Goal: Communication & Community: Ask a question

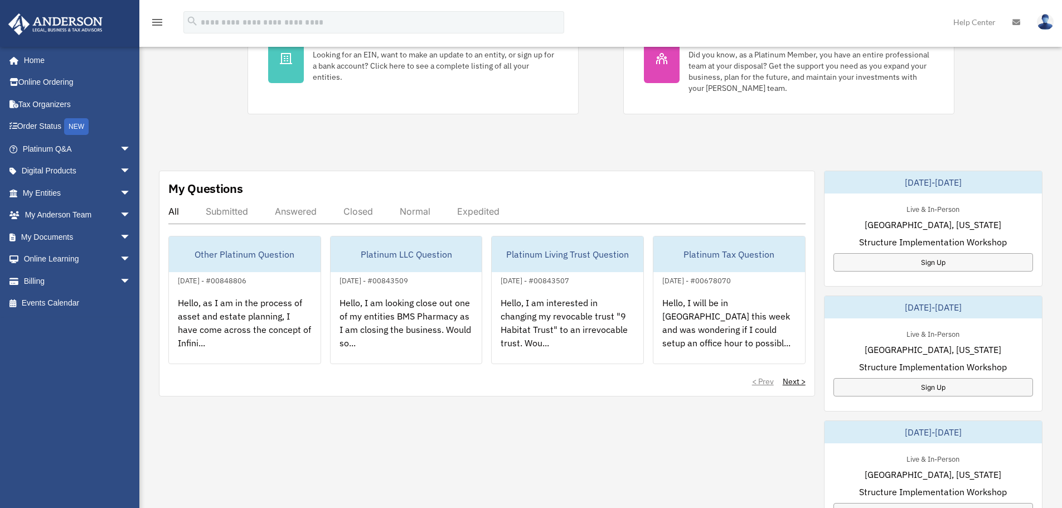
scroll to position [279, 0]
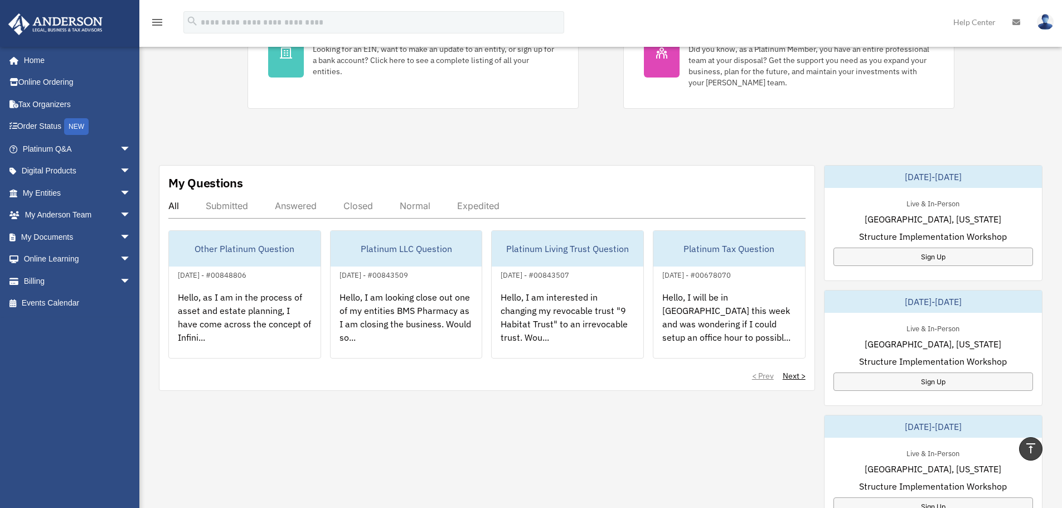
click at [305, 206] on div "Answered" at bounding box center [296, 205] width 42 height 11
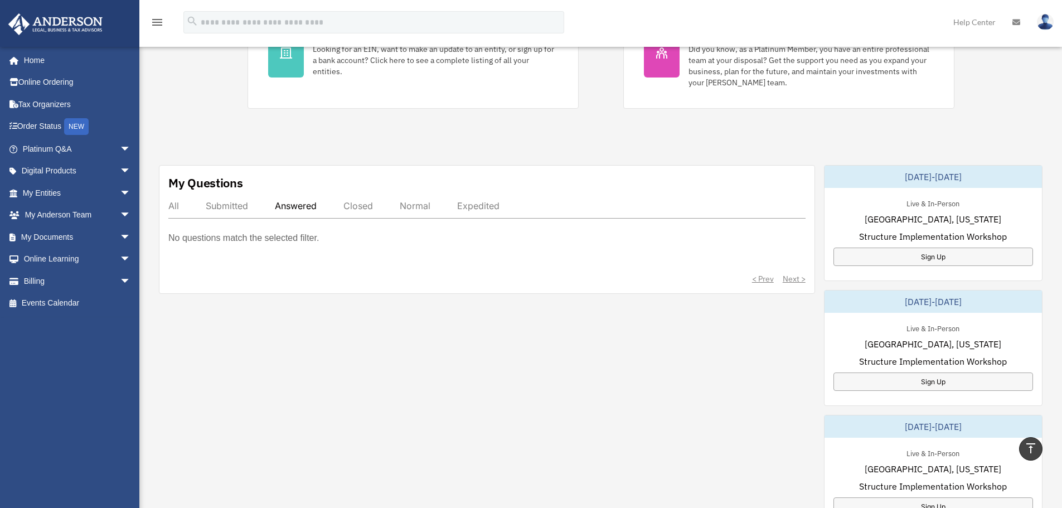
click at [220, 205] on div "Submitted" at bounding box center [227, 205] width 42 height 11
click at [352, 208] on div "Closed" at bounding box center [358, 205] width 30 height 11
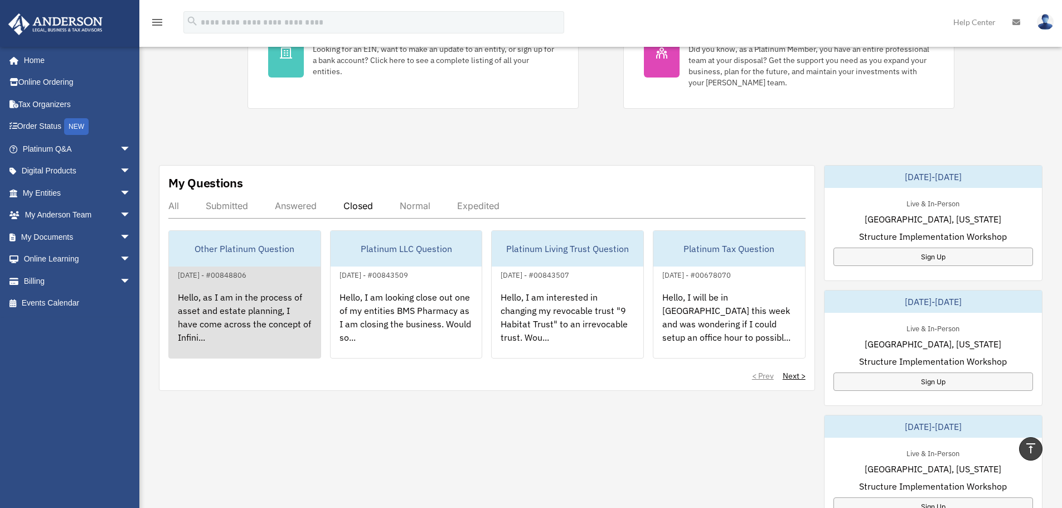
click at [247, 307] on div "Hello, as I am in the process of asset and estate planning, I have come across …" at bounding box center [245, 324] width 152 height 87
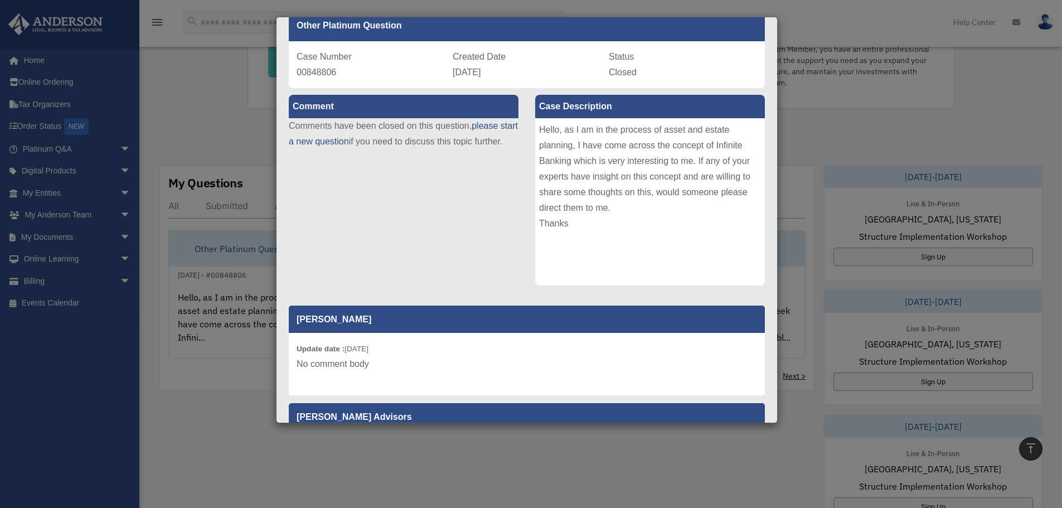
scroll to position [0, 0]
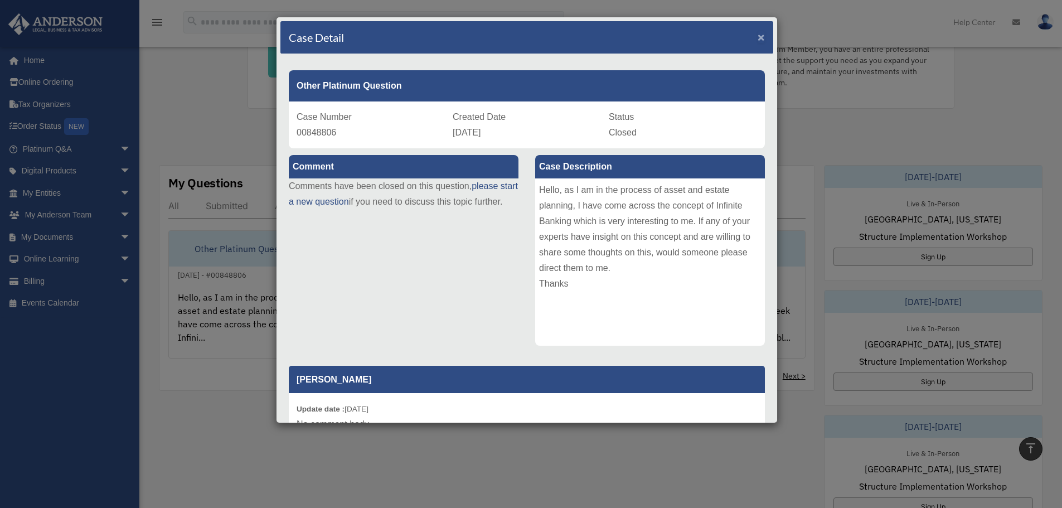
click at [757, 38] on span "×" at bounding box center [760, 37] width 7 height 13
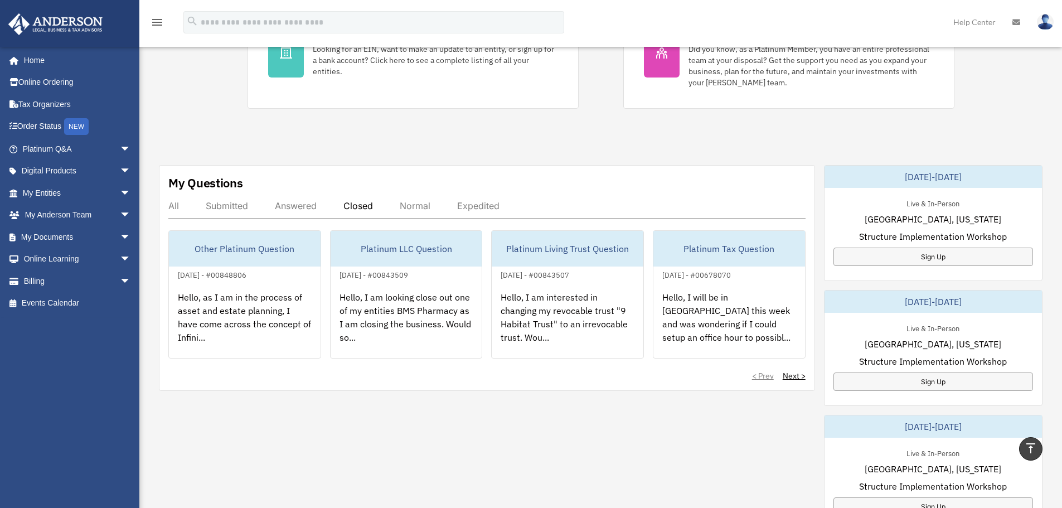
click at [173, 208] on div "All" at bounding box center [173, 205] width 11 height 11
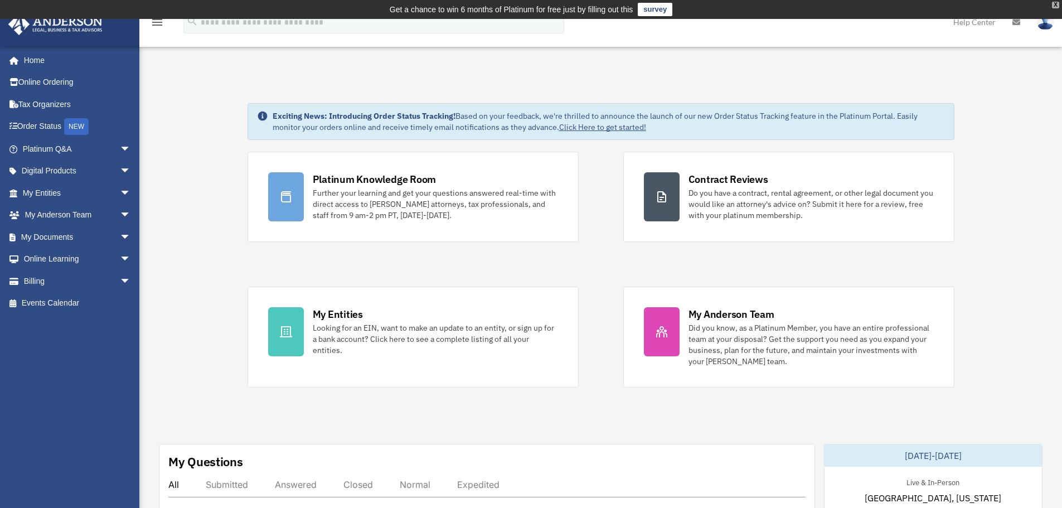
click at [1055, 6] on div "X" at bounding box center [1055, 5] width 7 height 7
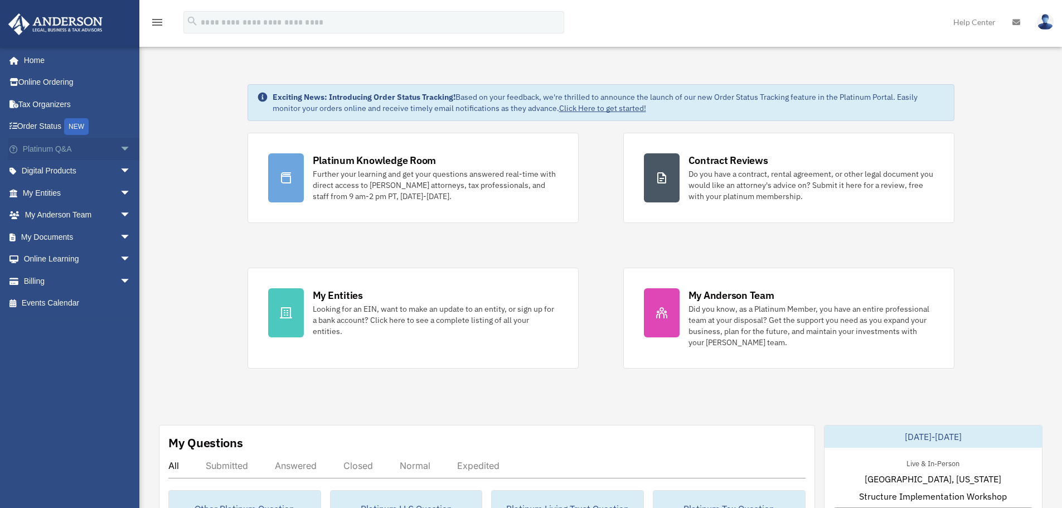
click at [120, 148] on span "arrow_drop_down" at bounding box center [131, 149] width 22 height 23
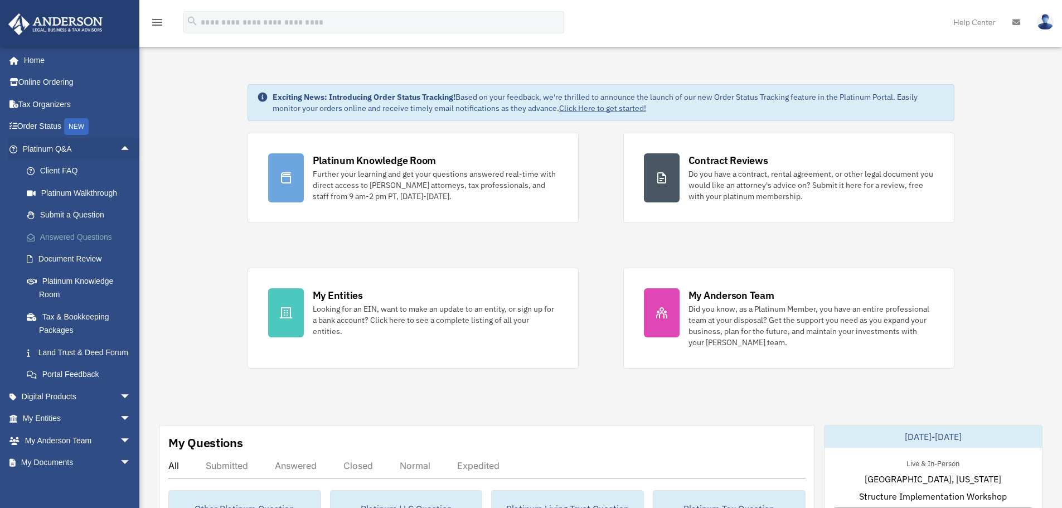
click at [89, 236] on link "Answered Questions" at bounding box center [82, 237] width 132 height 22
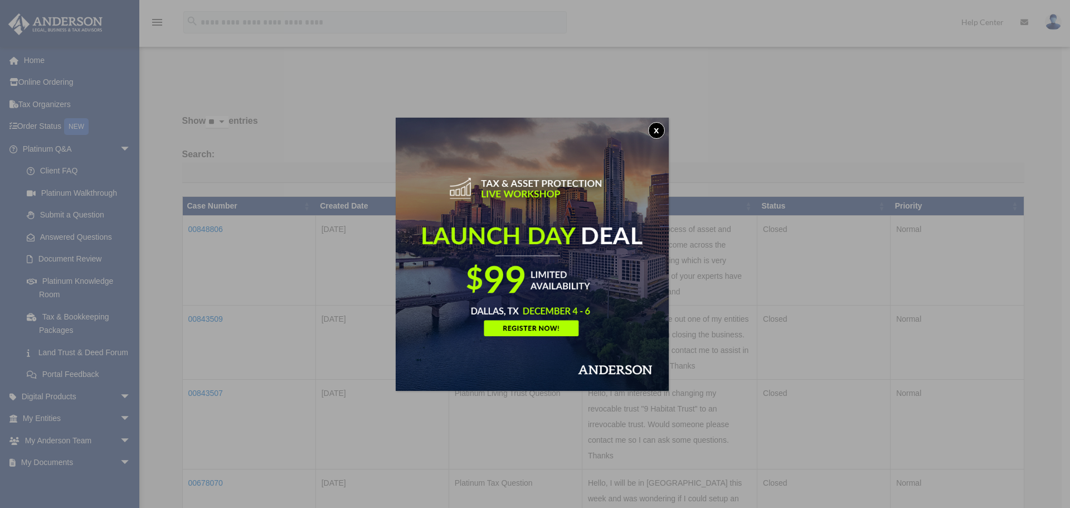
click at [663, 129] on button "x" at bounding box center [656, 130] width 17 height 17
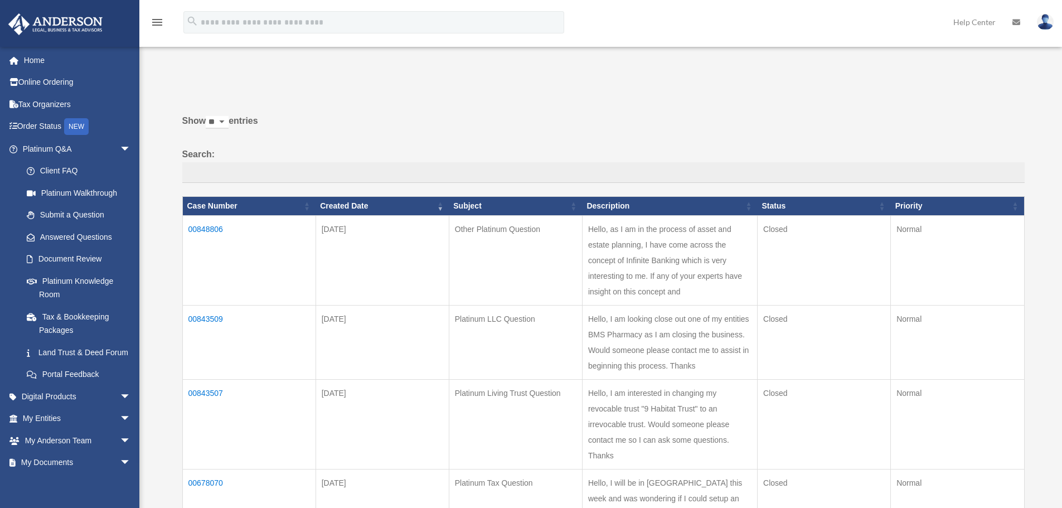
click at [205, 333] on td "00843509" at bounding box center [248, 342] width 133 height 74
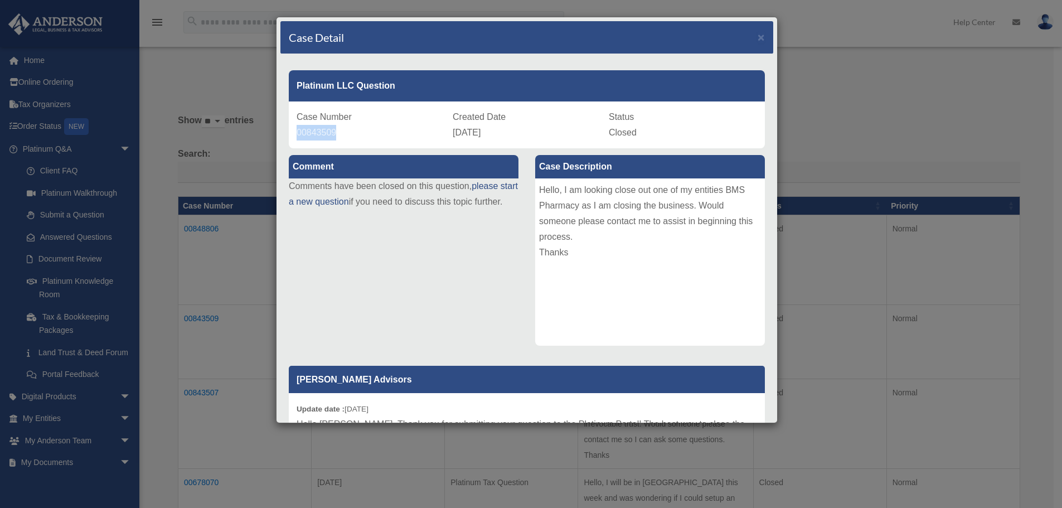
drag, startPoint x: 335, startPoint y: 135, endPoint x: 296, endPoint y: 137, distance: 39.0
click at [296, 137] on div "Case Number 00843509 Created Date January 23, 2025 Status Closed" at bounding box center [527, 124] width 476 height 47
copy span "00843509"
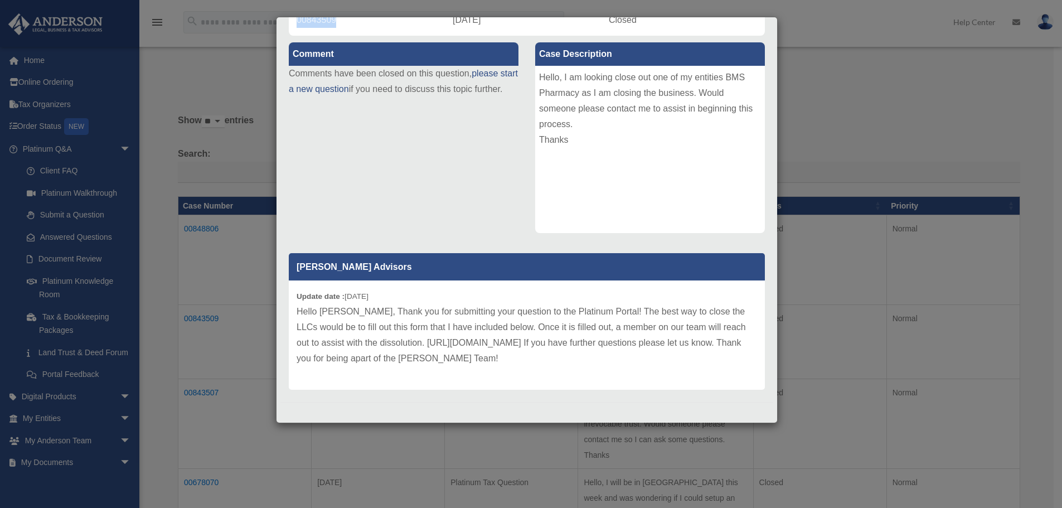
scroll to position [113, 0]
drag, startPoint x: 404, startPoint y: 343, endPoint x: 713, endPoint y: 343, distance: 309.3
click at [713, 343] on p "Hello Keshawn, Thank you for submitting your question to the Platinum Portal! T…" at bounding box center [526, 334] width 460 height 62
copy p "https://andersonadvisors.com/dissolution-form/?acctclientid=001U000001hV5s1"
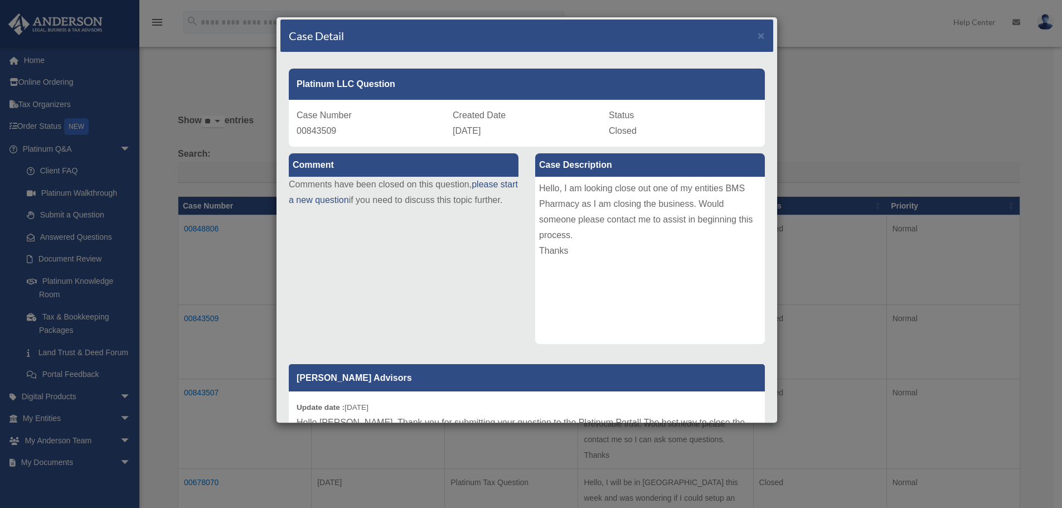
scroll to position [0, 0]
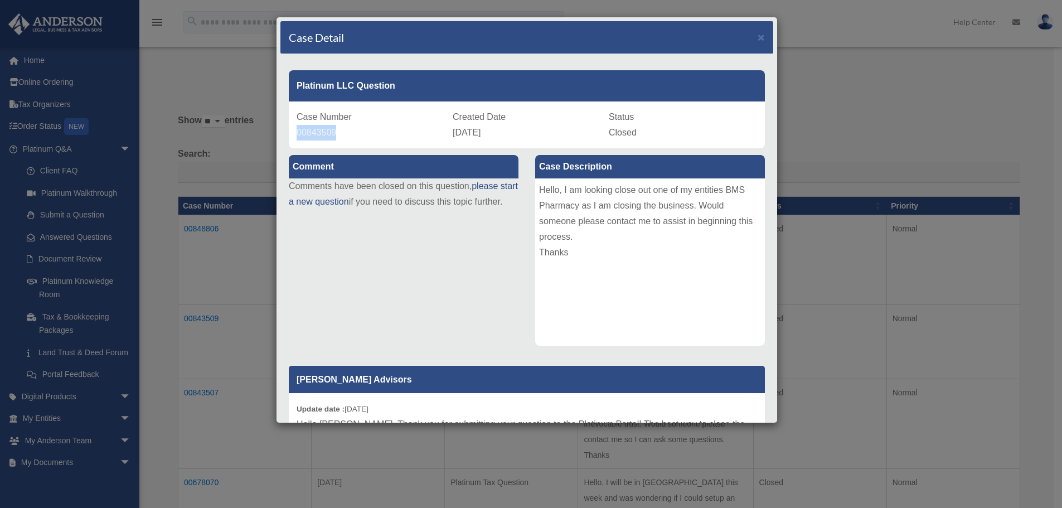
drag, startPoint x: 335, startPoint y: 134, endPoint x: 299, endPoint y: 137, distance: 36.3
click at [299, 137] on span "00843509" at bounding box center [316, 132] width 40 height 9
copy span "00843509"
click at [756, 36] on div "Case Detail ×" at bounding box center [526, 37] width 493 height 33
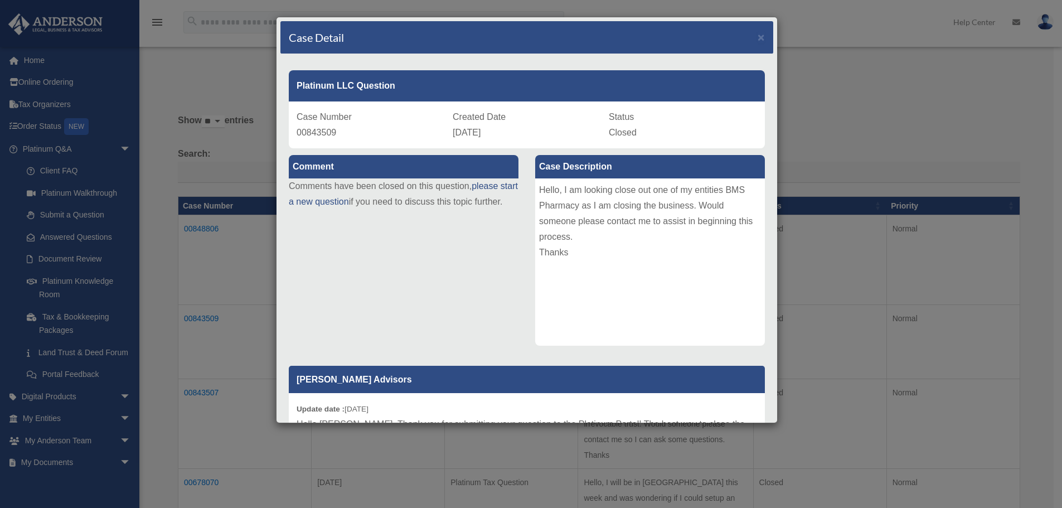
click at [757, 40] on div "Case Detail ×" at bounding box center [526, 37] width 493 height 33
click at [757, 37] on span "×" at bounding box center [760, 37] width 7 height 13
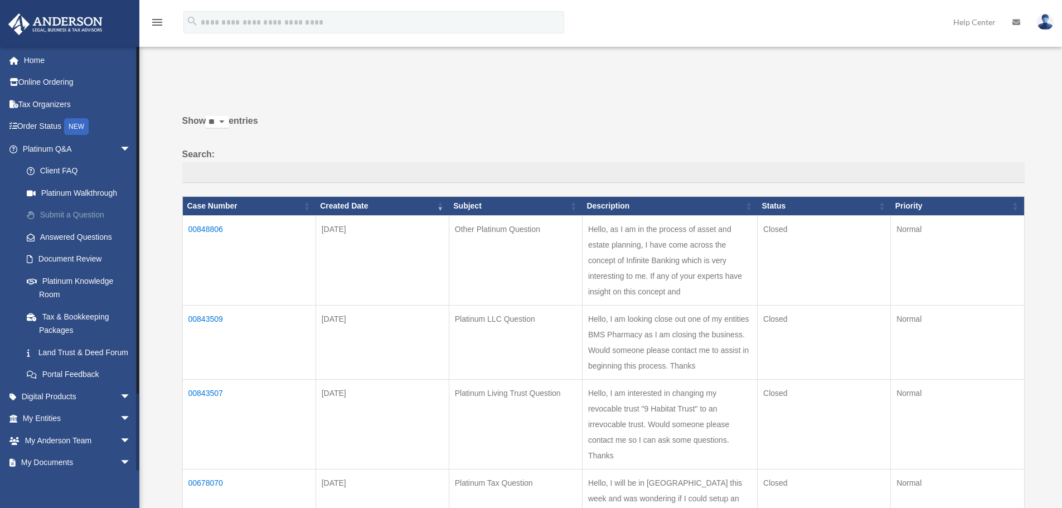
click at [94, 210] on link "Submit a Question" at bounding box center [82, 215] width 132 height 22
click at [77, 255] on link "Document Review" at bounding box center [82, 259] width 132 height 22
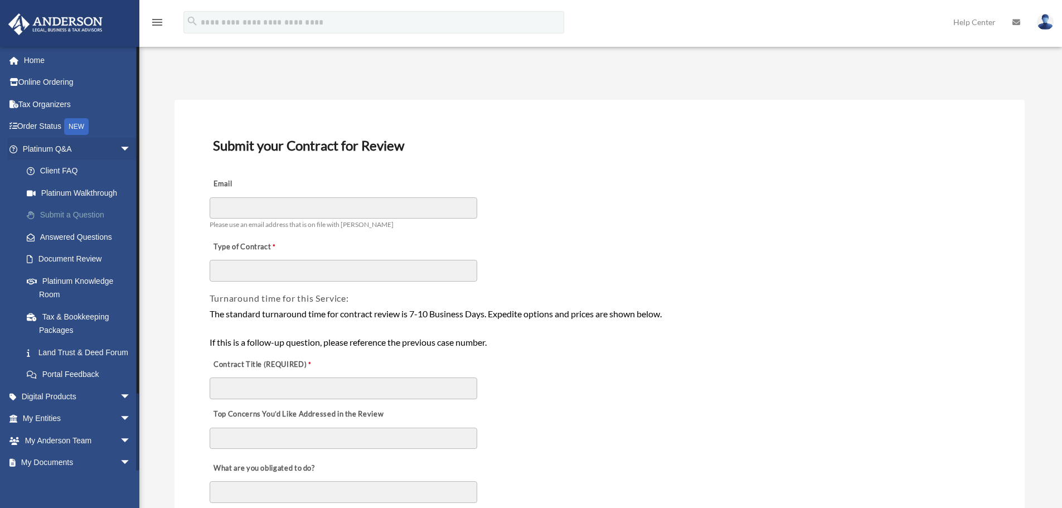
click at [95, 212] on link "Submit a Question" at bounding box center [82, 215] width 132 height 22
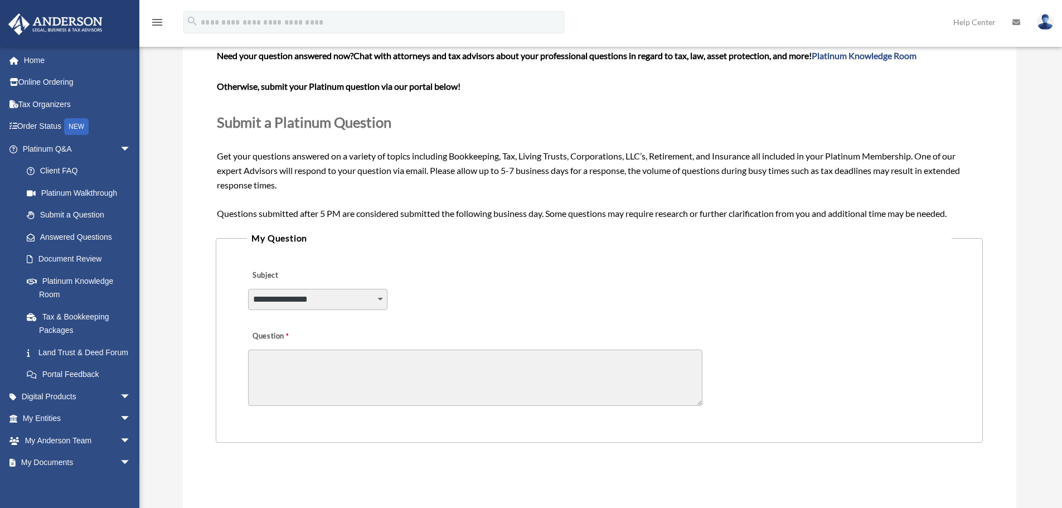
scroll to position [167, 0]
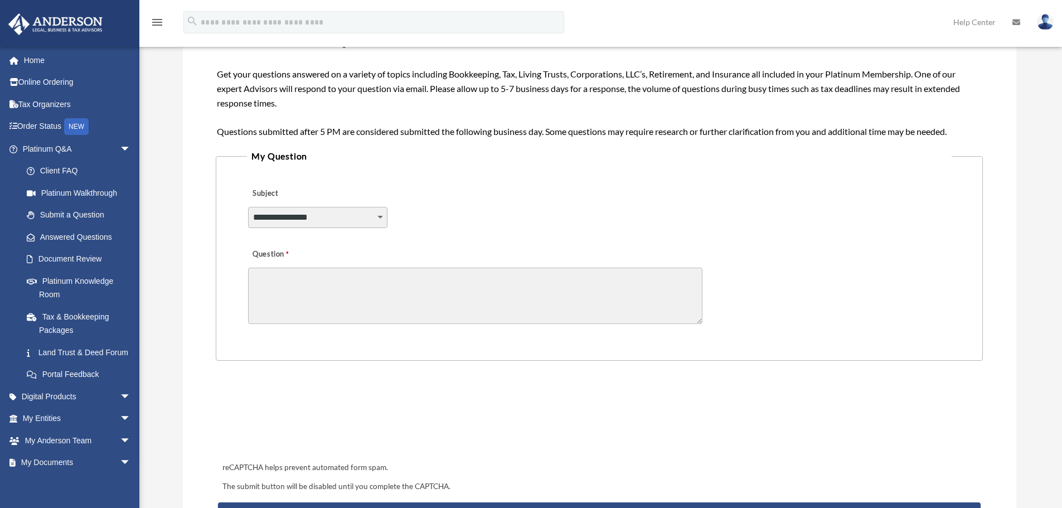
click at [384, 216] on select "**********" at bounding box center [317, 217] width 139 height 21
select select "******"
click at [248, 207] on select "**********" at bounding box center [317, 217] width 139 height 21
click at [343, 302] on textarea "Question" at bounding box center [475, 295] width 454 height 56
paste textarea "********"
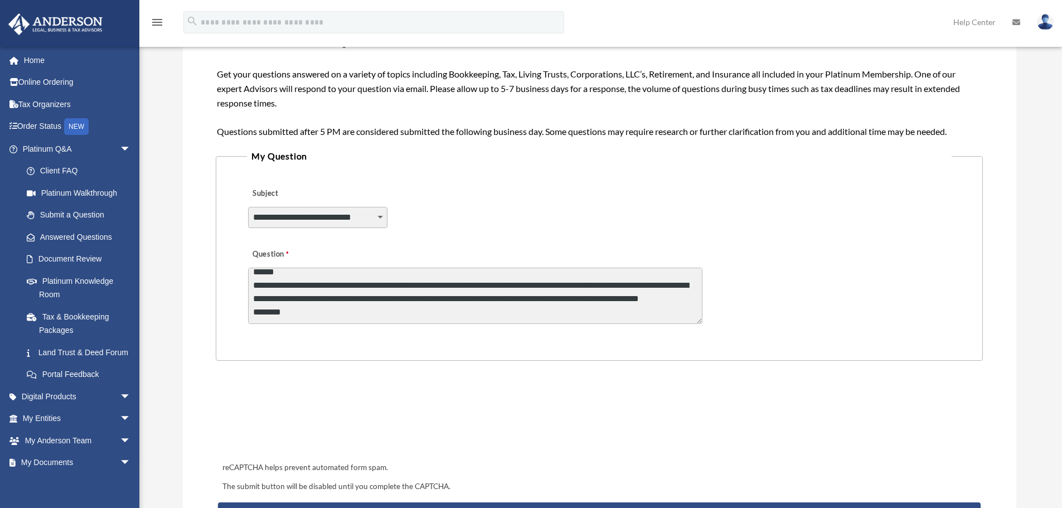
scroll to position [28, 0]
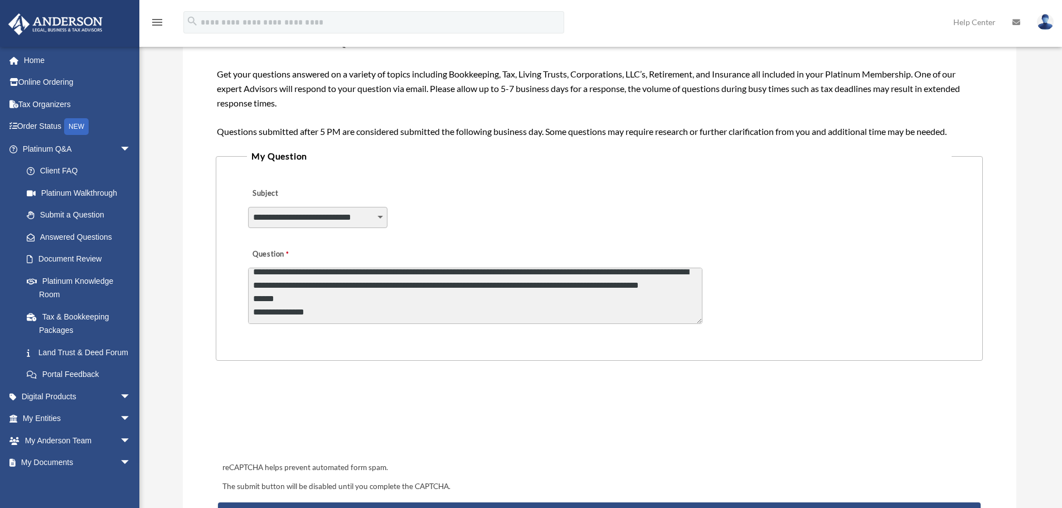
type textarea "**********"
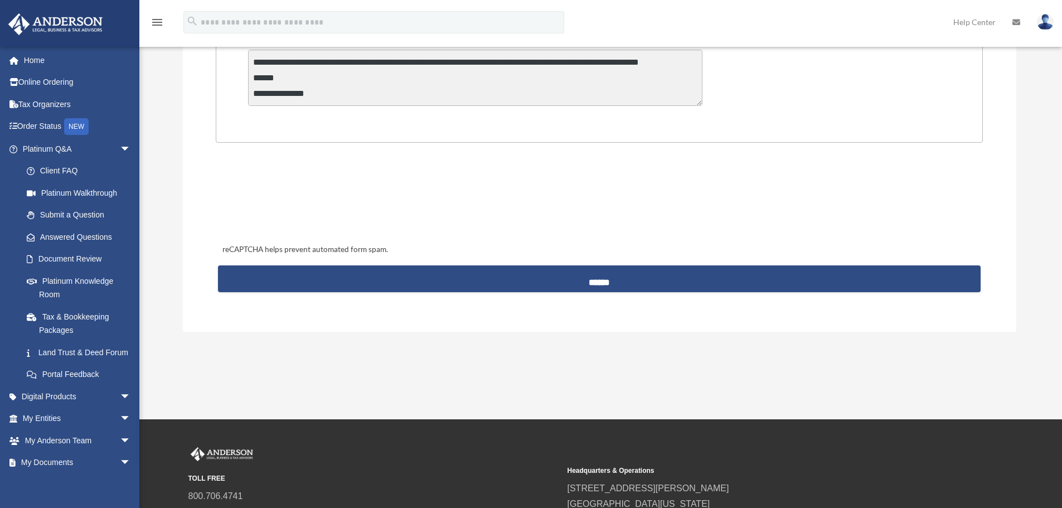
scroll to position [390, 0]
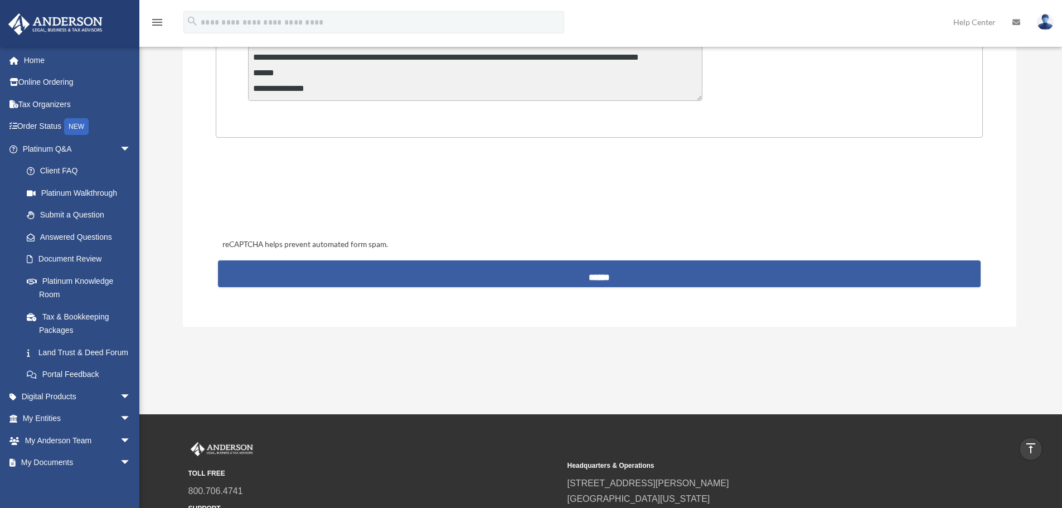
click at [595, 272] on input "******" at bounding box center [599, 273] width 762 height 27
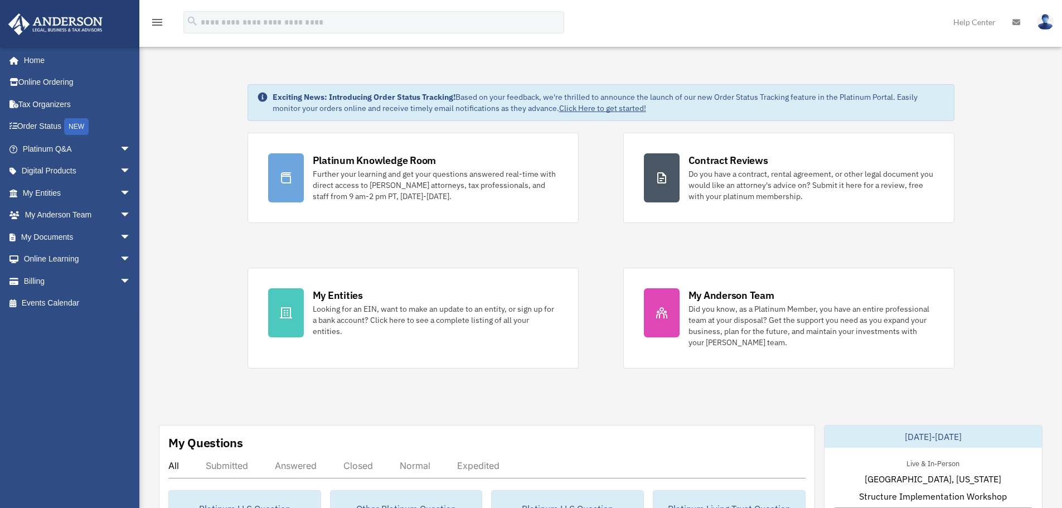
click at [1049, 20] on img at bounding box center [1044, 22] width 17 height 16
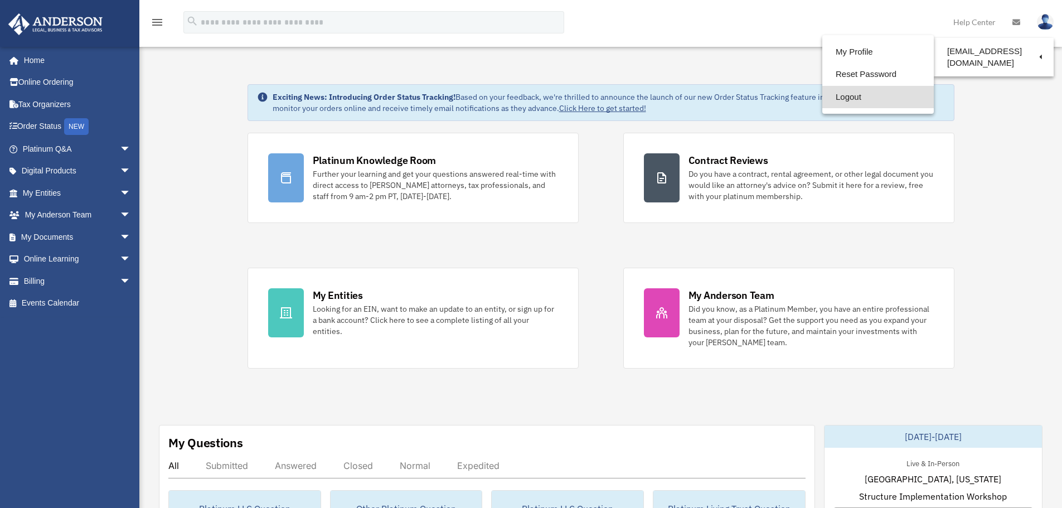
click at [854, 99] on link "Logout" at bounding box center [877, 97] width 111 height 23
